Goal: Contribute content: Contribute content

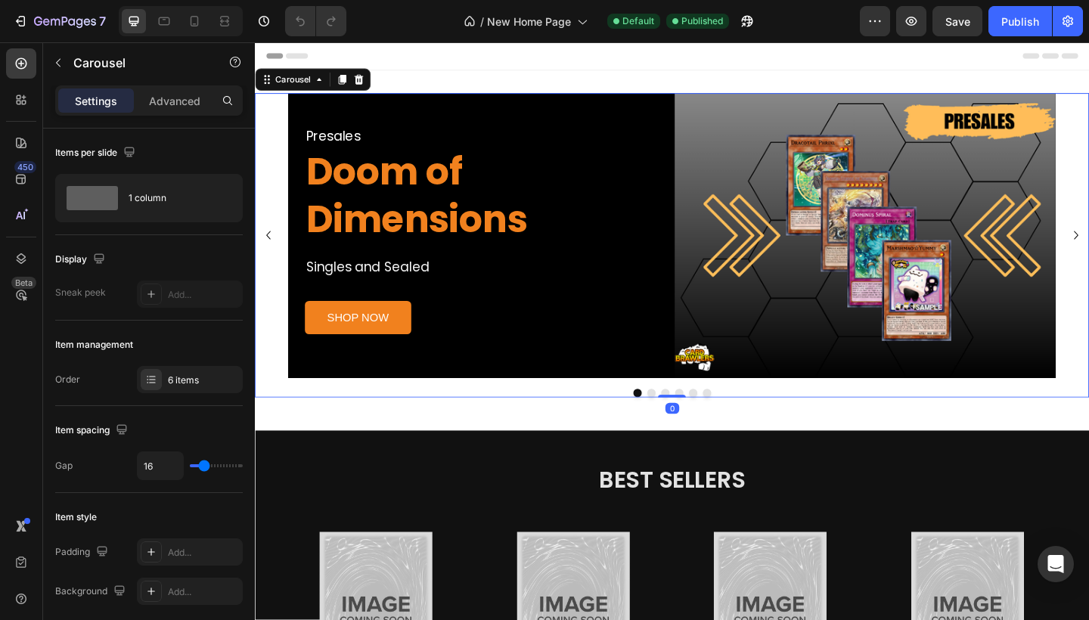
click at [684, 424] on button "Dot" at bounding box center [685, 424] width 9 height 9
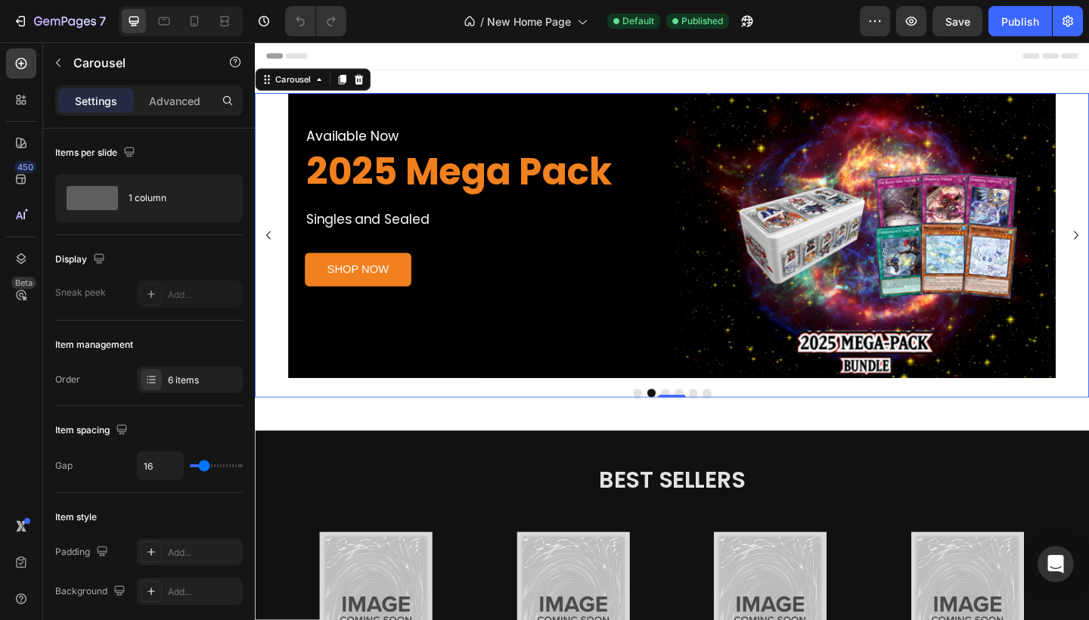
click at [702, 420] on button "Dot" at bounding box center [700, 424] width 9 height 9
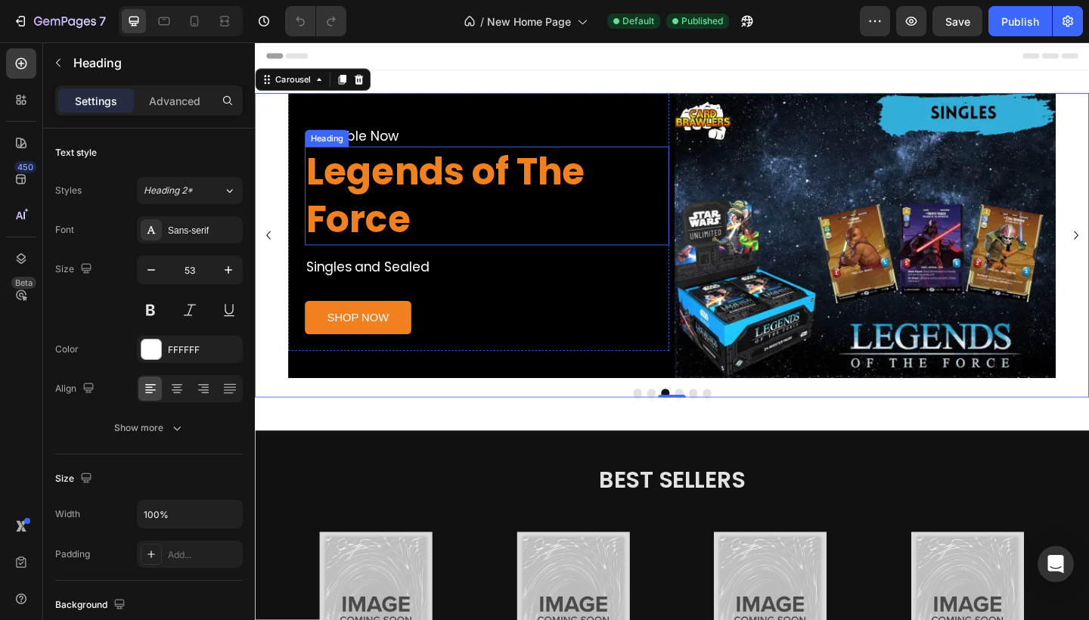
click at [529, 206] on strong "Legends of The Force" at bounding box center [462, 208] width 303 height 109
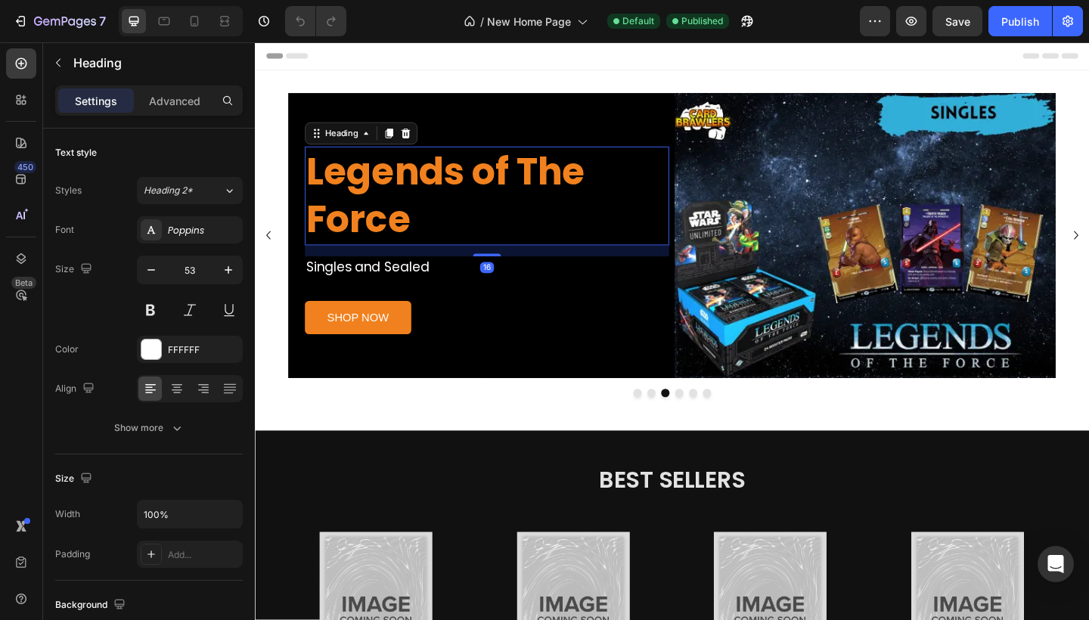
click at [449, 227] on h2 "Legends of The Force" at bounding box center [507, 209] width 396 height 107
click at [449, 227] on p "Legends of The Force" at bounding box center [507, 209] width 393 height 104
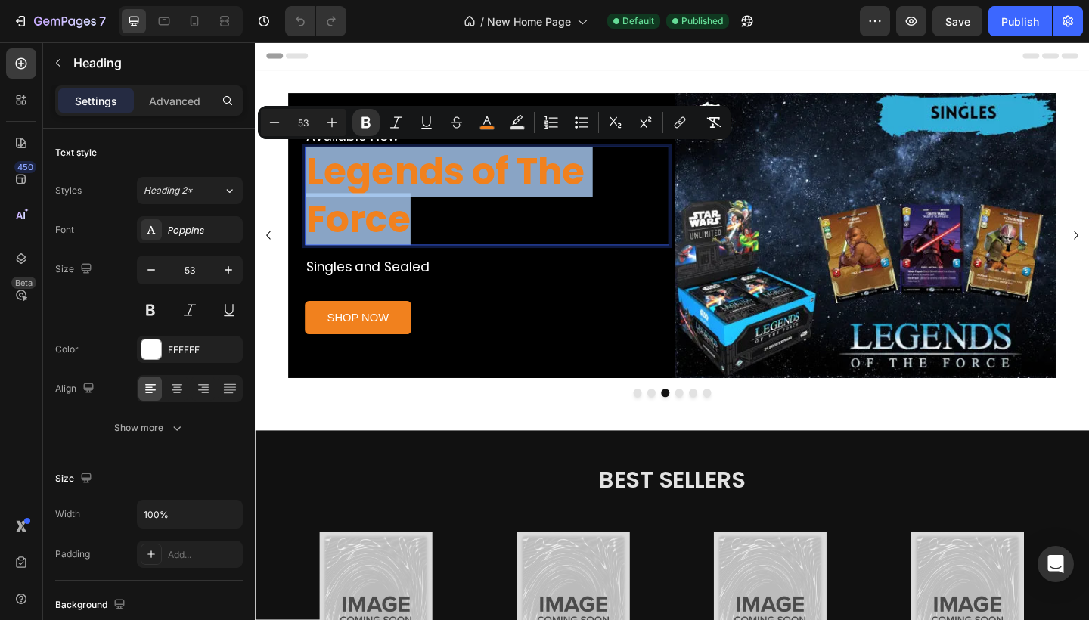
drag, startPoint x: 432, startPoint y: 233, endPoint x: 316, endPoint y: 175, distance: 129.2
click at [316, 175] on p "Legends of The Force" at bounding box center [507, 209] width 393 height 104
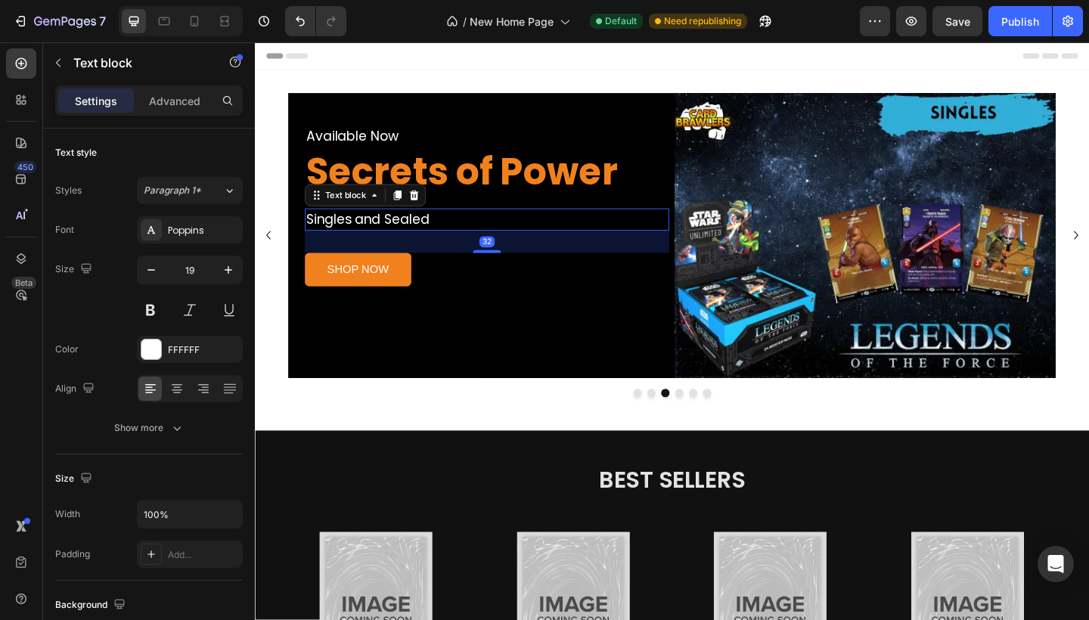
click at [445, 231] on p "Singles and Sealed" at bounding box center [507, 236] width 393 height 22
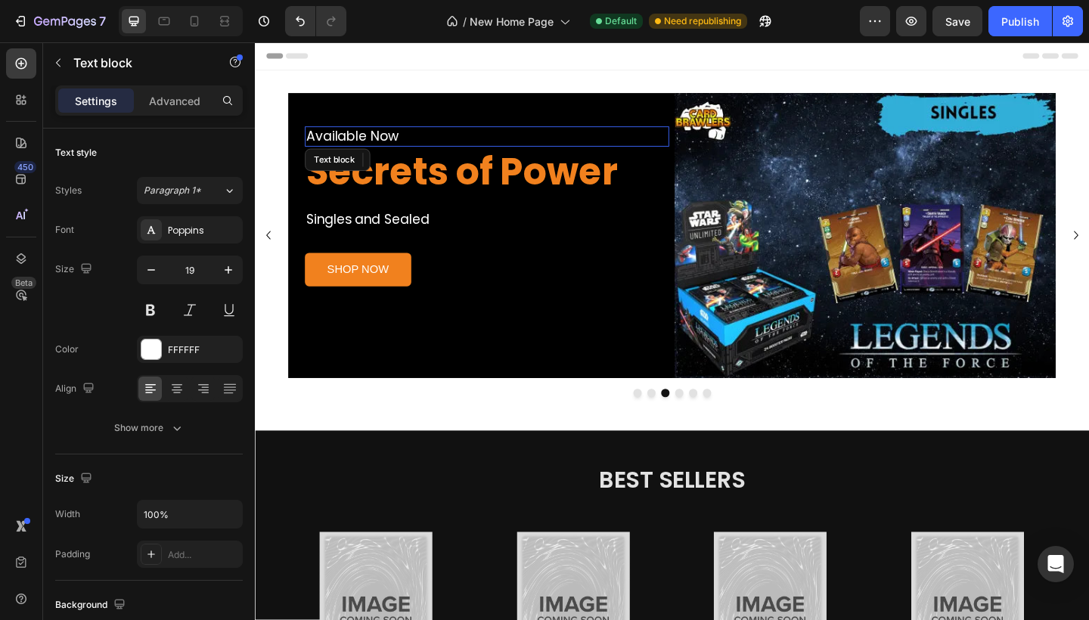
click at [415, 139] on p "Available Now" at bounding box center [507, 144] width 393 height 19
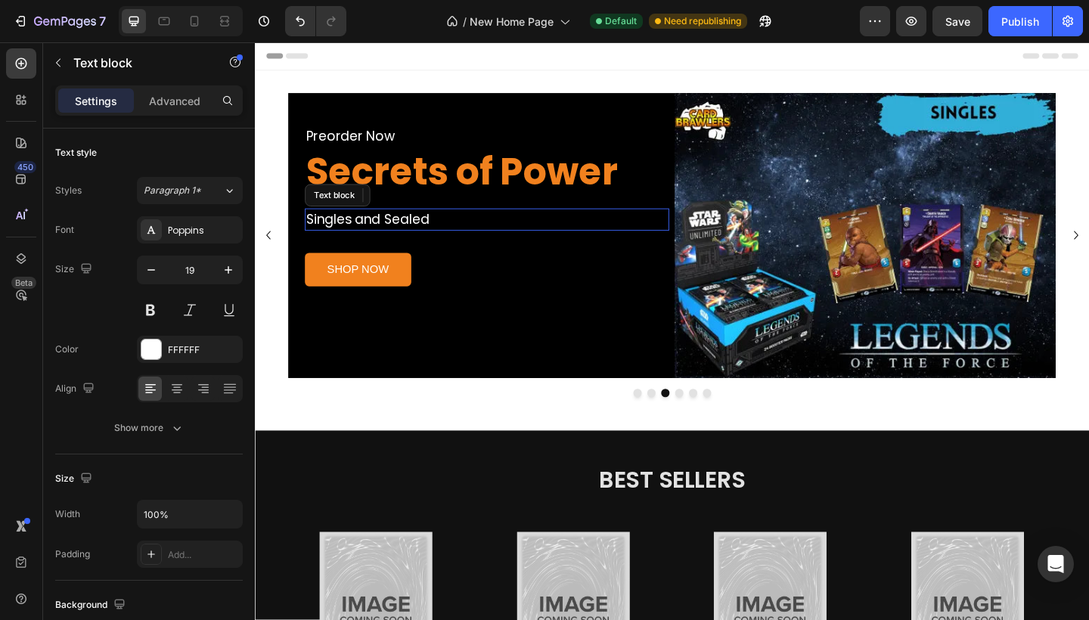
click at [442, 232] on p "Singles and Sealed" at bounding box center [507, 236] width 393 height 22
click at [446, 232] on p "Singles and Sealed" at bounding box center [507, 236] width 393 height 22
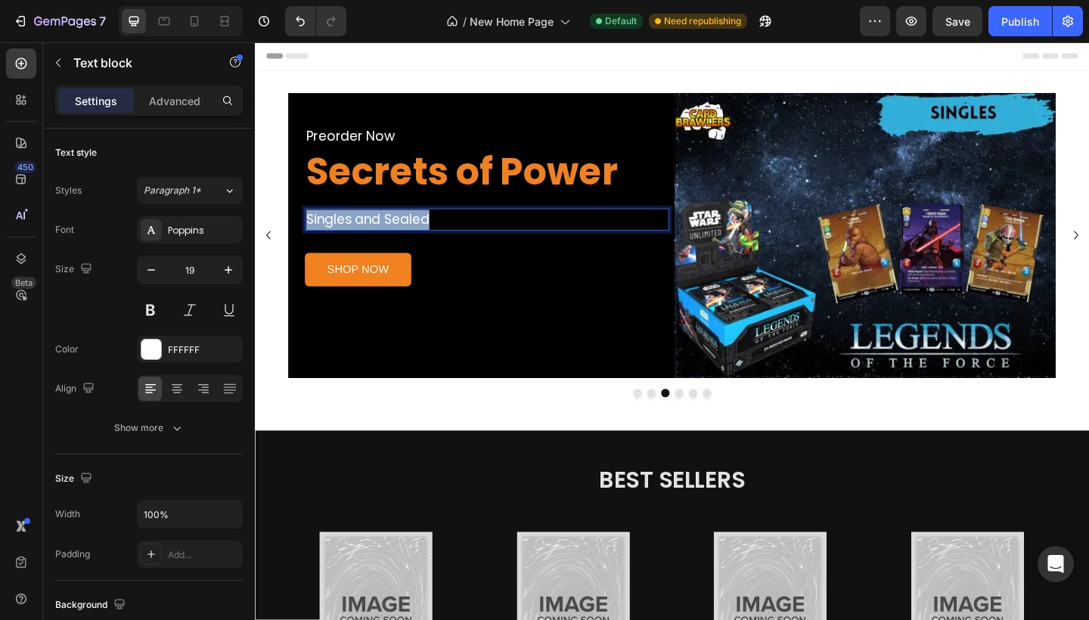
click at [446, 232] on p "Singles and Sealed" at bounding box center [507, 236] width 393 height 22
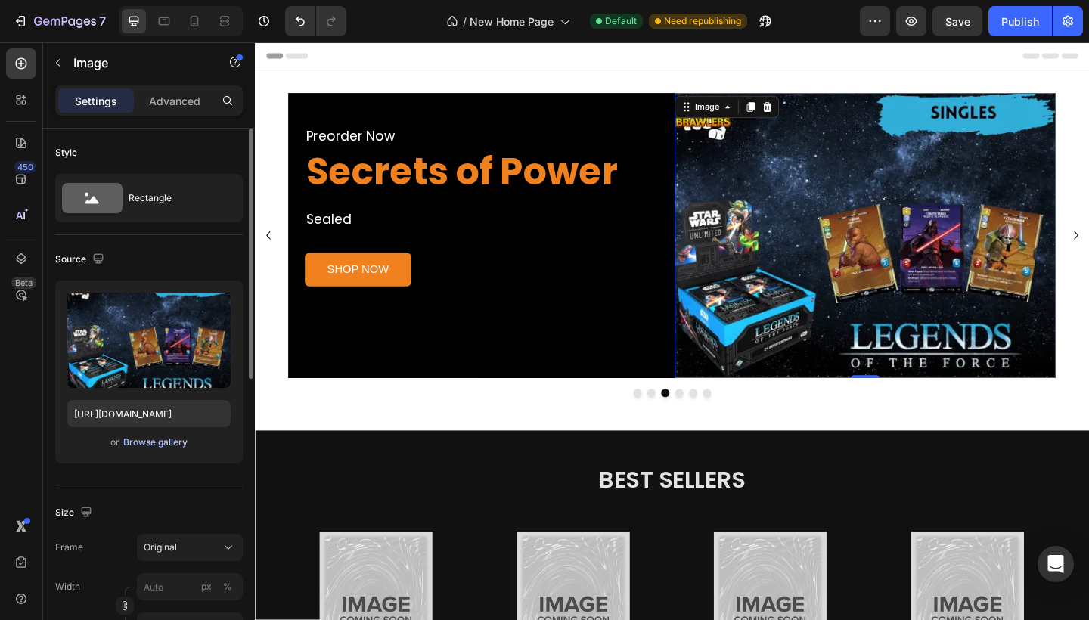
click at [132, 443] on div "Browse gallery" at bounding box center [155, 443] width 64 height 14
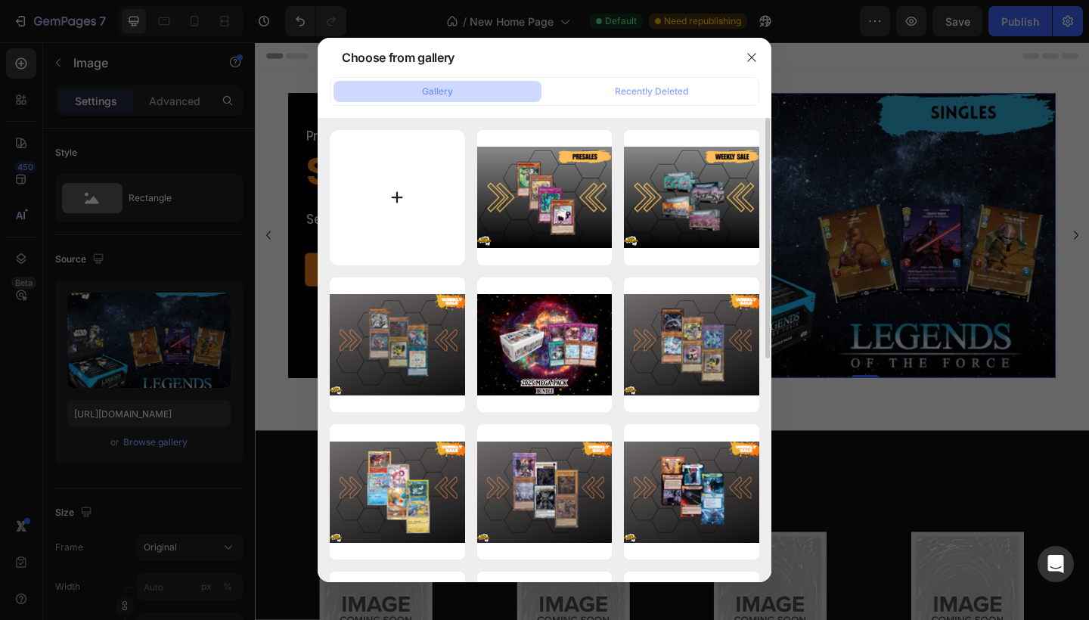
click at [411, 188] on input "file" at bounding box center [397, 197] width 135 height 135
type input "C:\fakepath\WEEKLY SALE-3.webp"
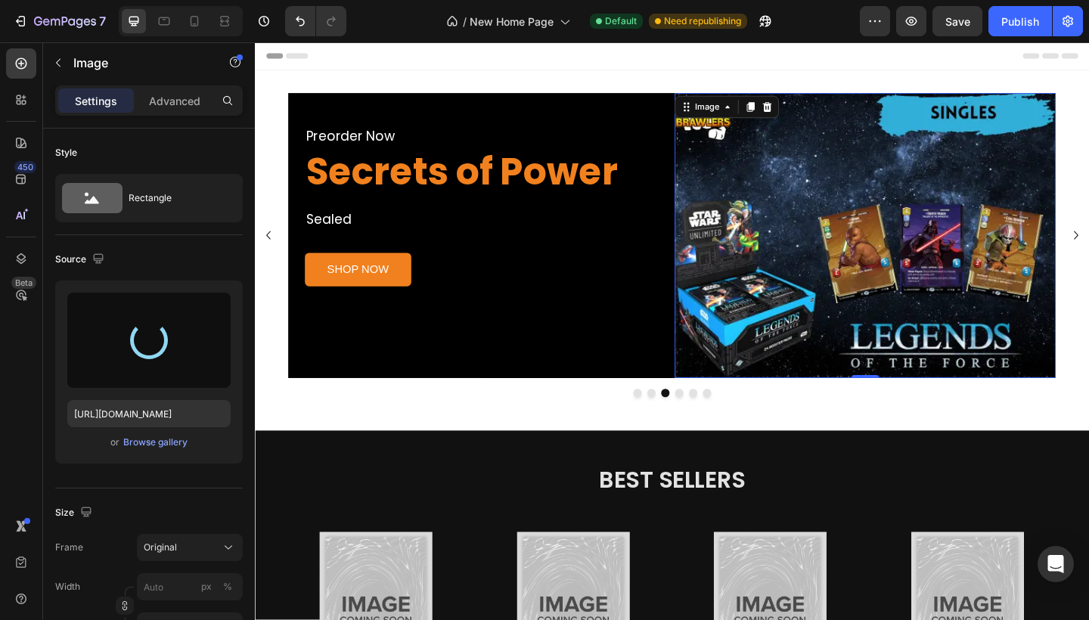
type input "[URL][DOMAIN_NAME]"
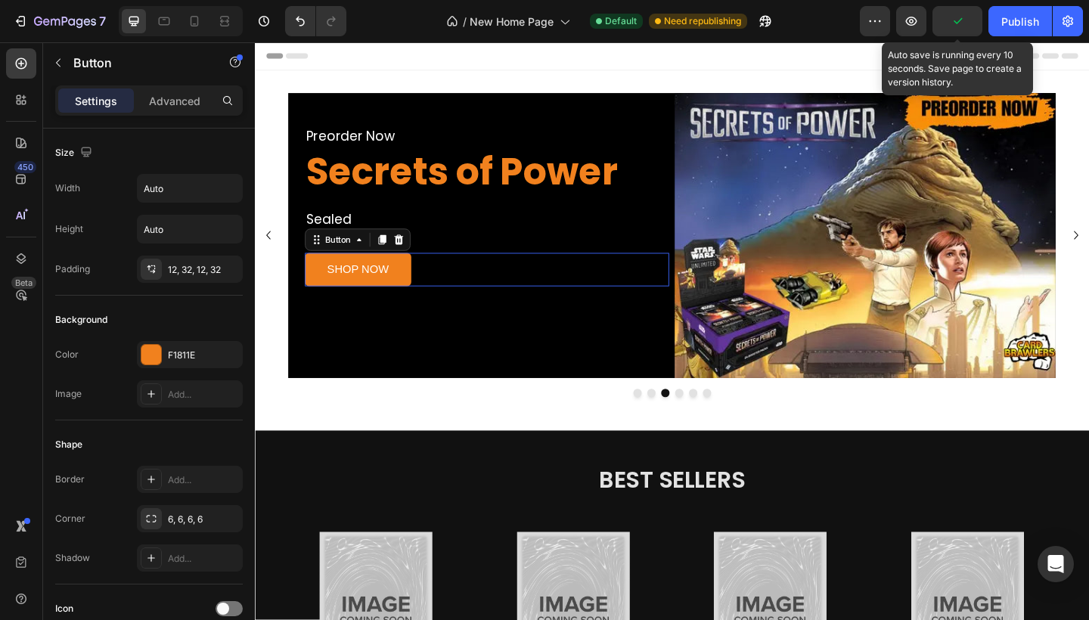
click at [433, 293] on div "SHOP NOW Button 0" at bounding box center [507, 289] width 396 height 36
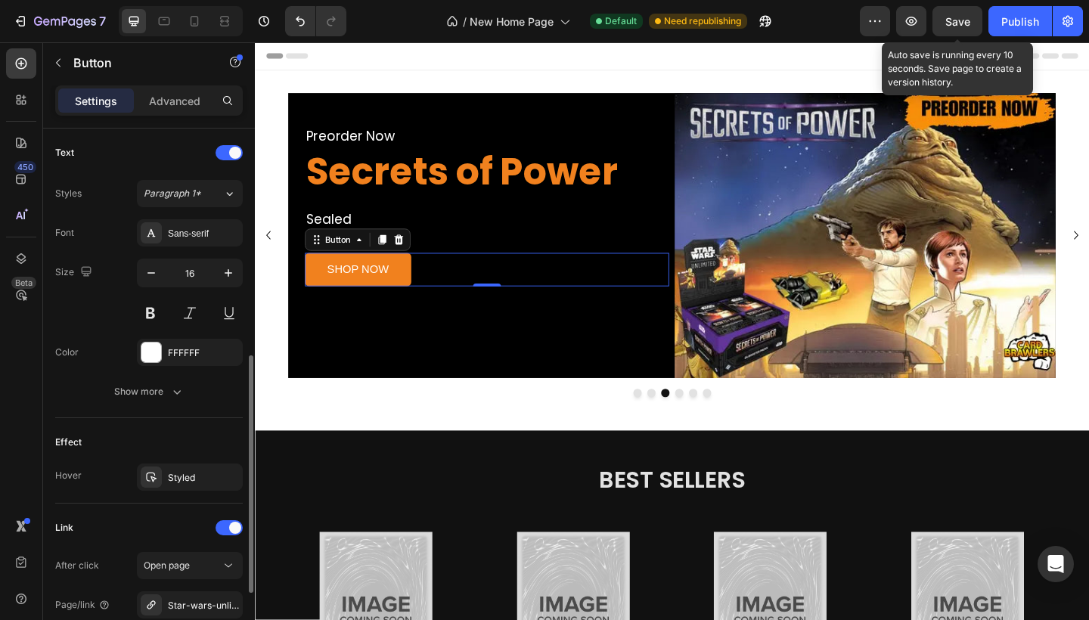
scroll to position [668, 0]
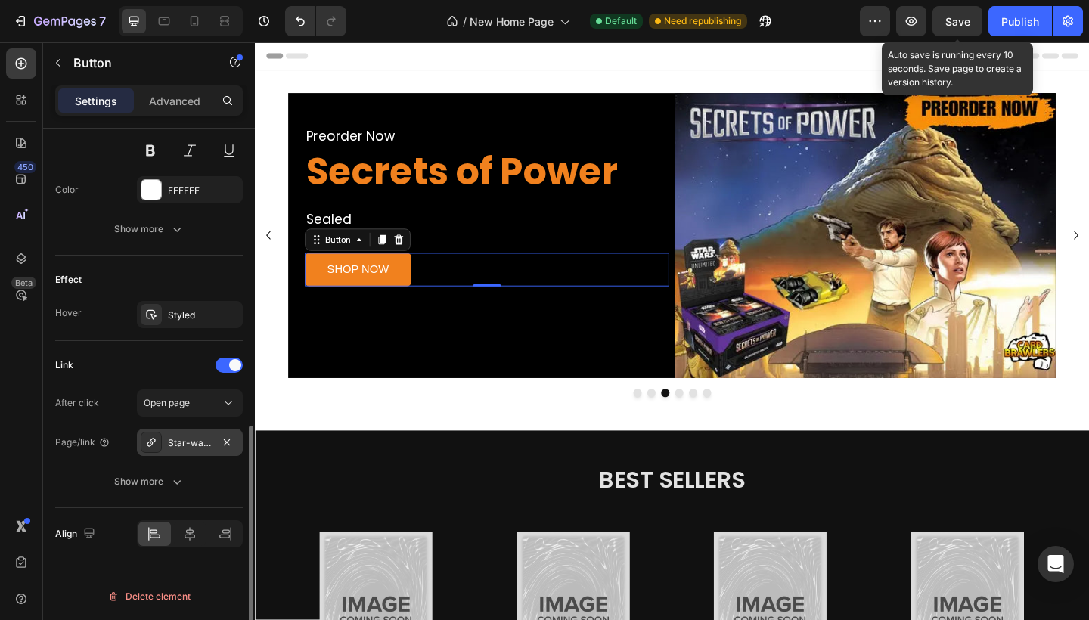
click at [200, 431] on div "Star-wars-unlimited-legends-of-the-force-singles" at bounding box center [190, 442] width 106 height 27
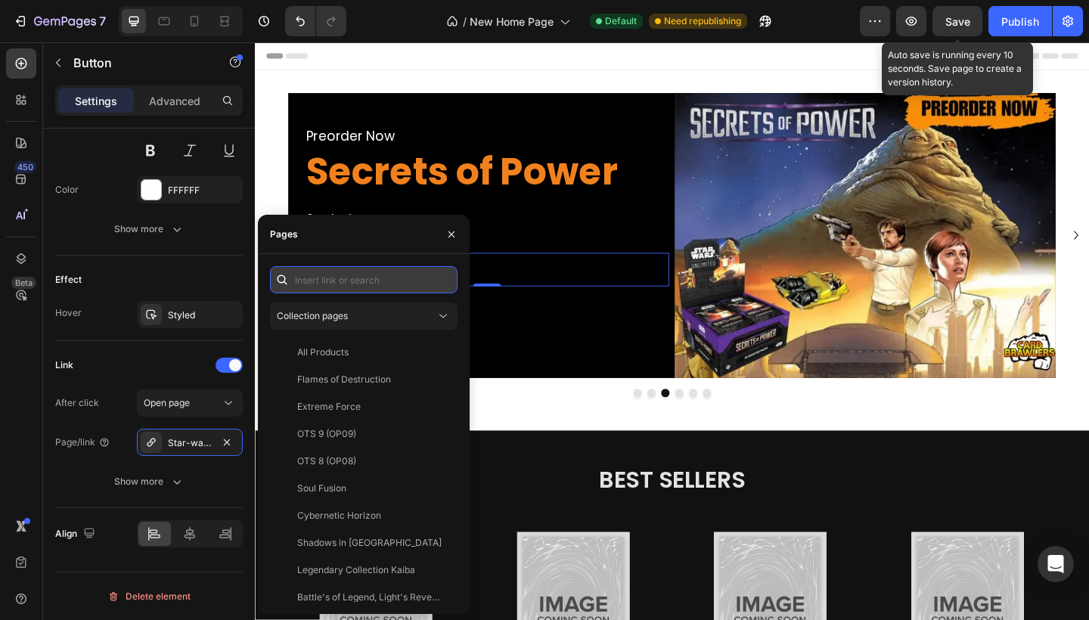
click at [352, 284] on input "text" at bounding box center [364, 279] width 188 height 27
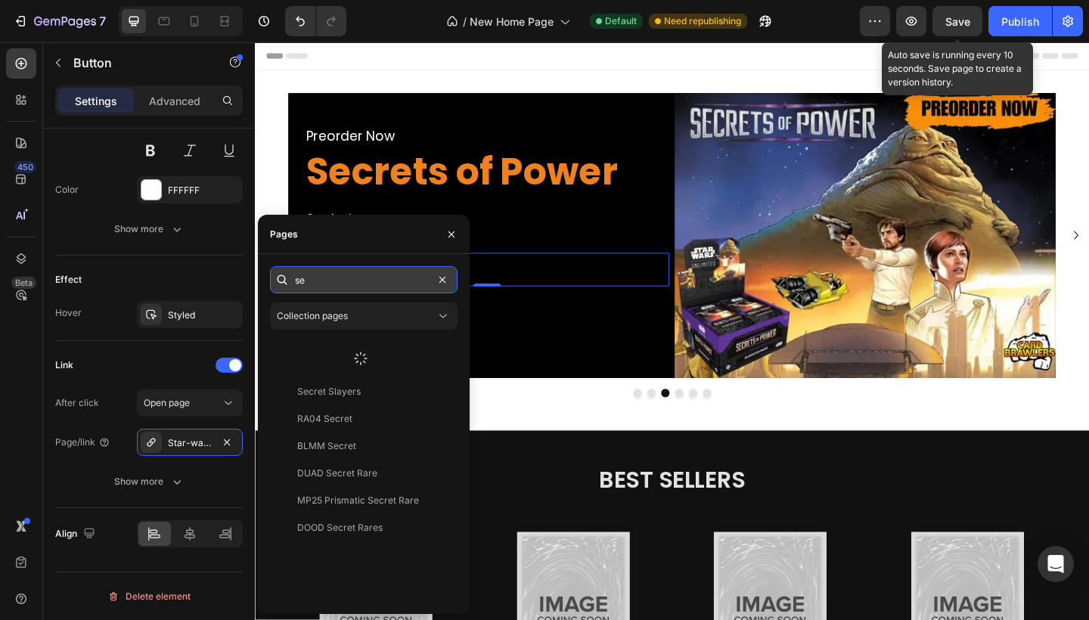
type input "s"
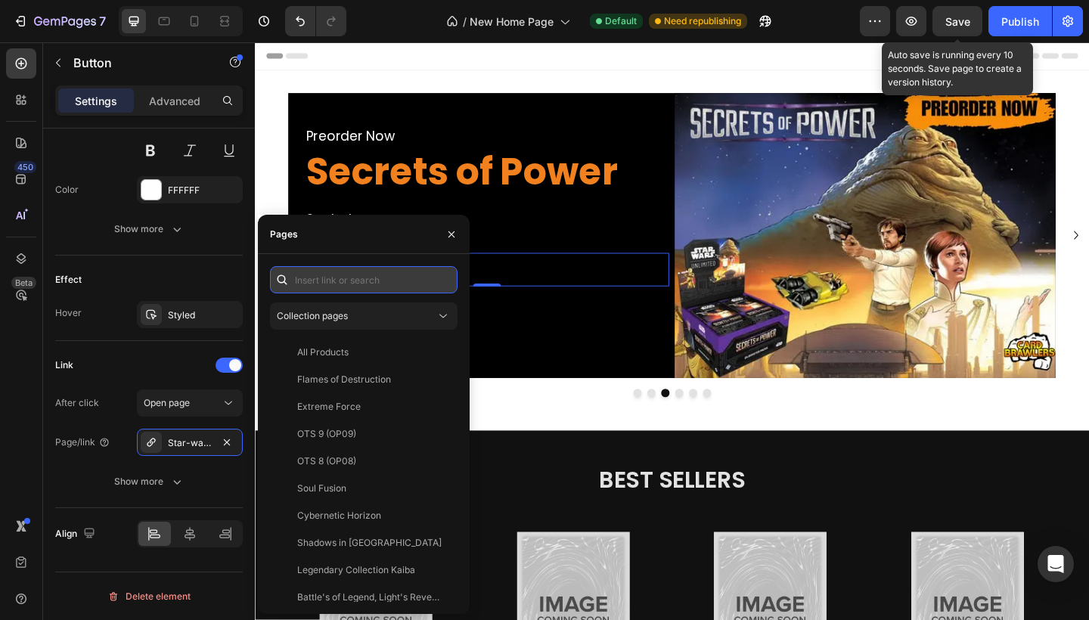
paste input "[URL][DOMAIN_NAME]"
type input "[URL][DOMAIN_NAME]"
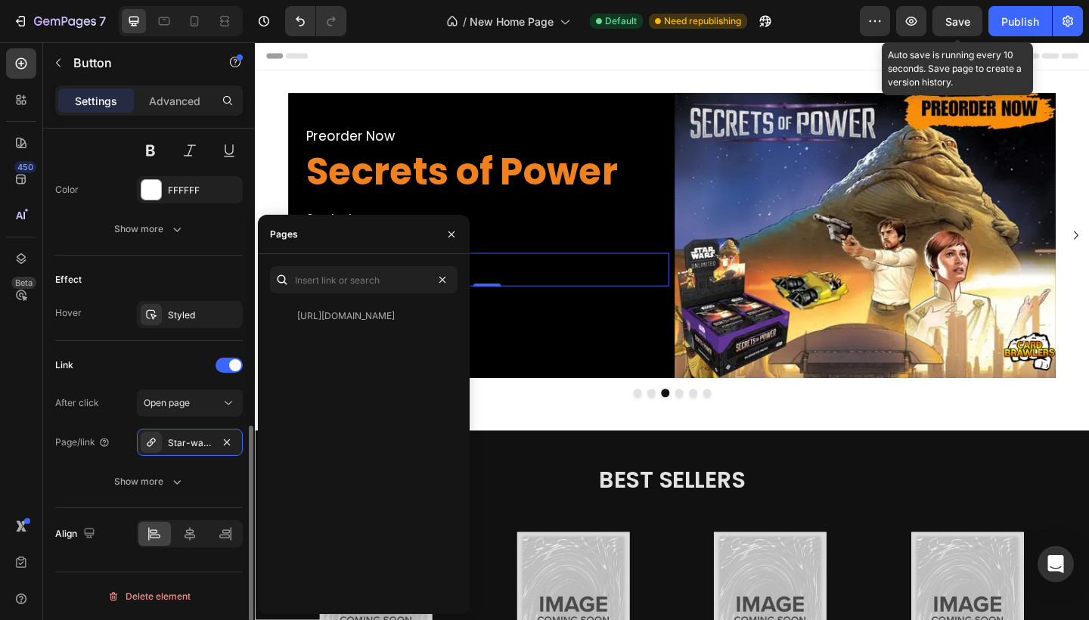
click at [193, 377] on div "Link" at bounding box center [149, 365] width 188 height 24
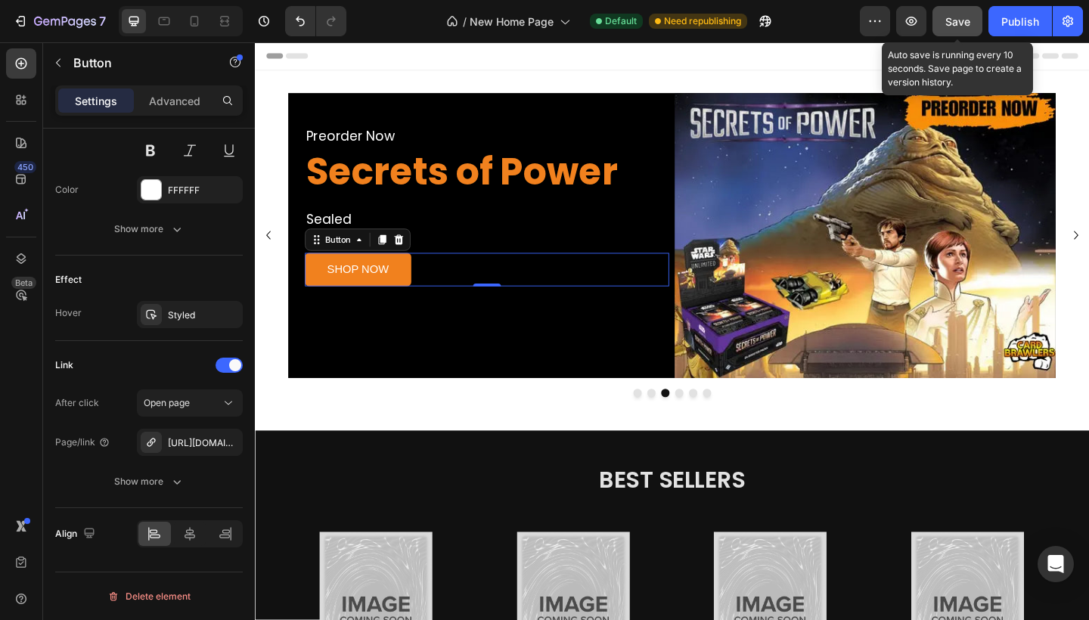
click at [969, 26] on span "Save" at bounding box center [957, 21] width 25 height 13
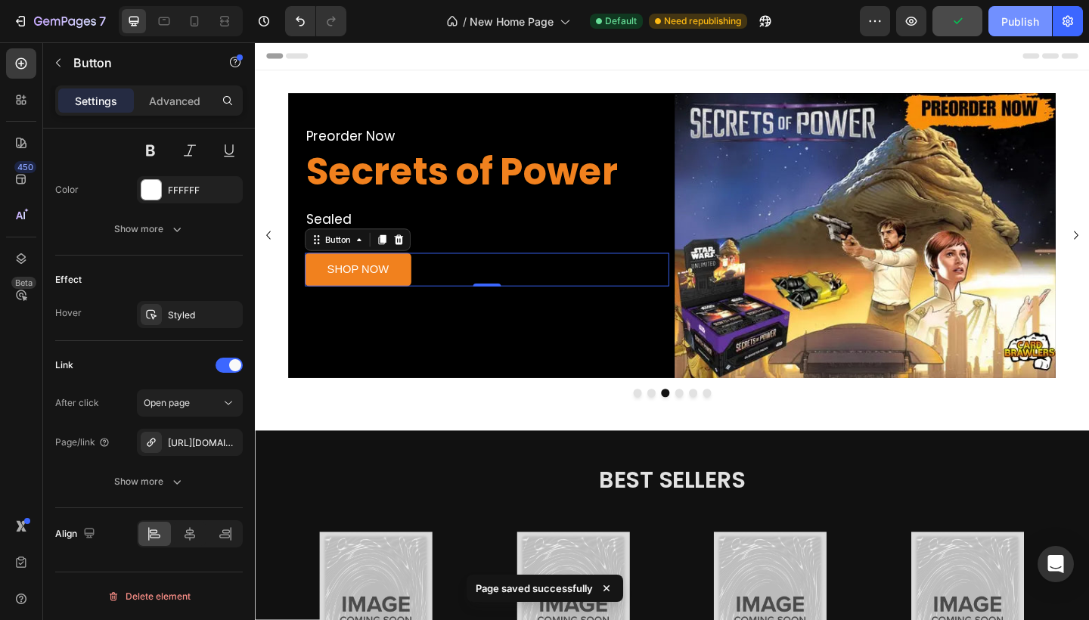
click at [1022, 22] on div "Publish" at bounding box center [1020, 22] width 38 height 16
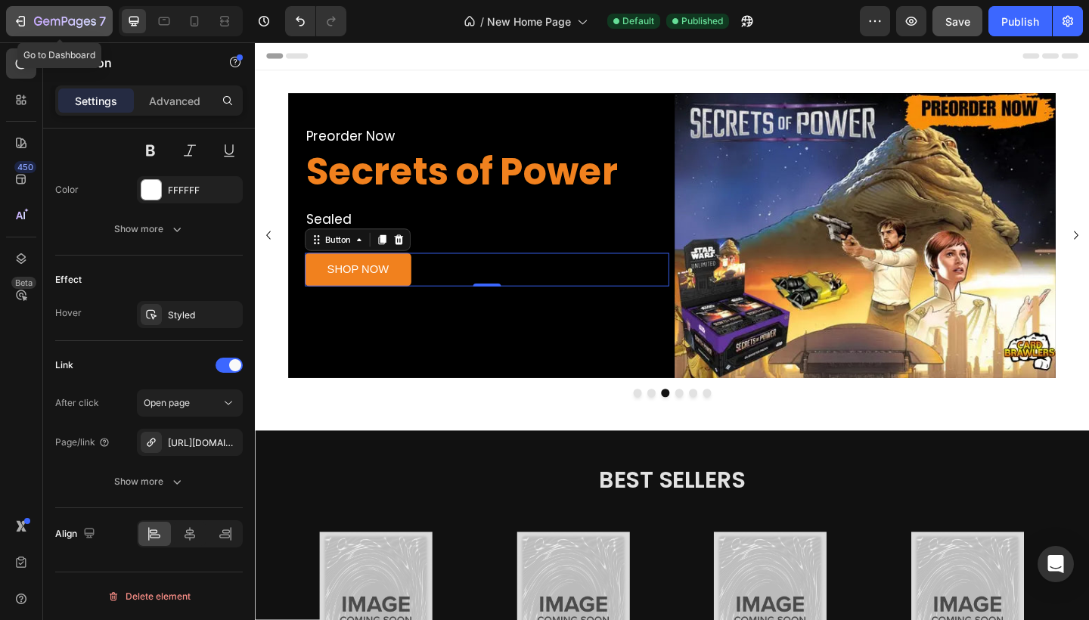
click at [20, 21] on icon "button" at bounding box center [19, 21] width 7 height 5
